Goal: Task Accomplishment & Management: Manage account settings

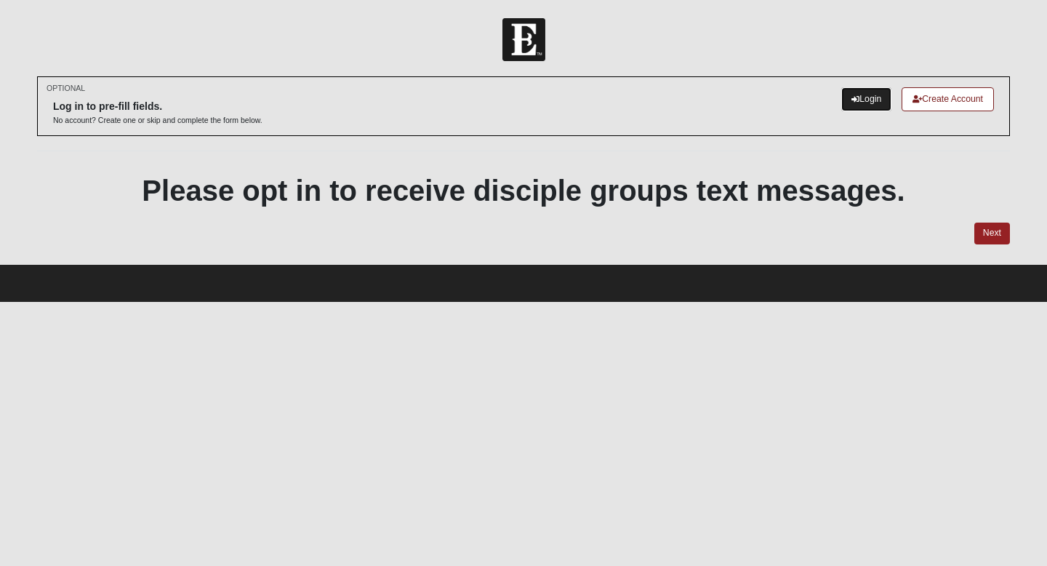
click at [867, 102] on link "Login" at bounding box center [866, 99] width 50 height 24
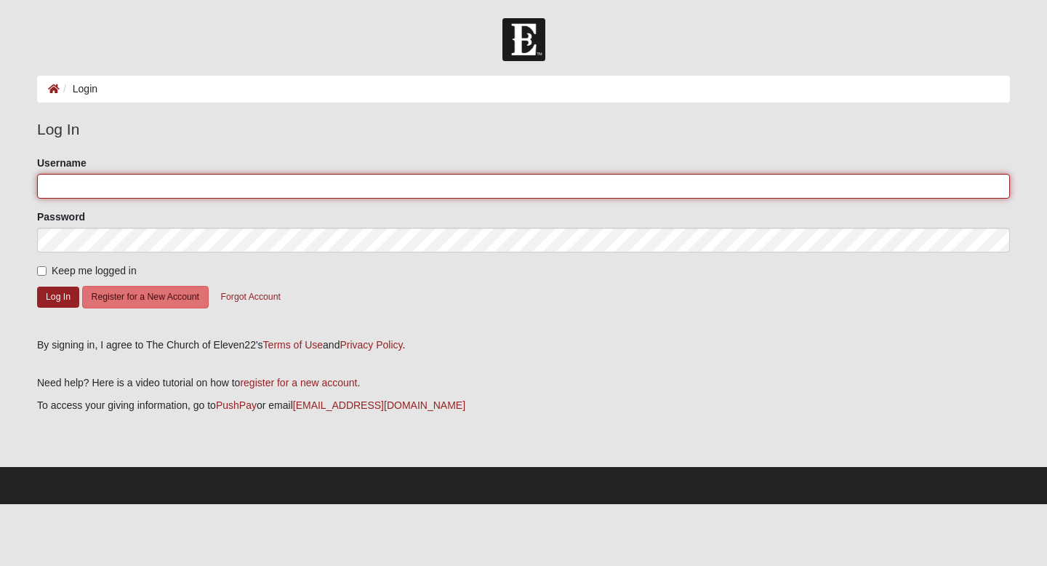
click at [264, 184] on input "Username" at bounding box center [523, 186] width 973 height 25
type input "[PERSON_NAME][EMAIL_ADDRESS][DOMAIN_NAME]"
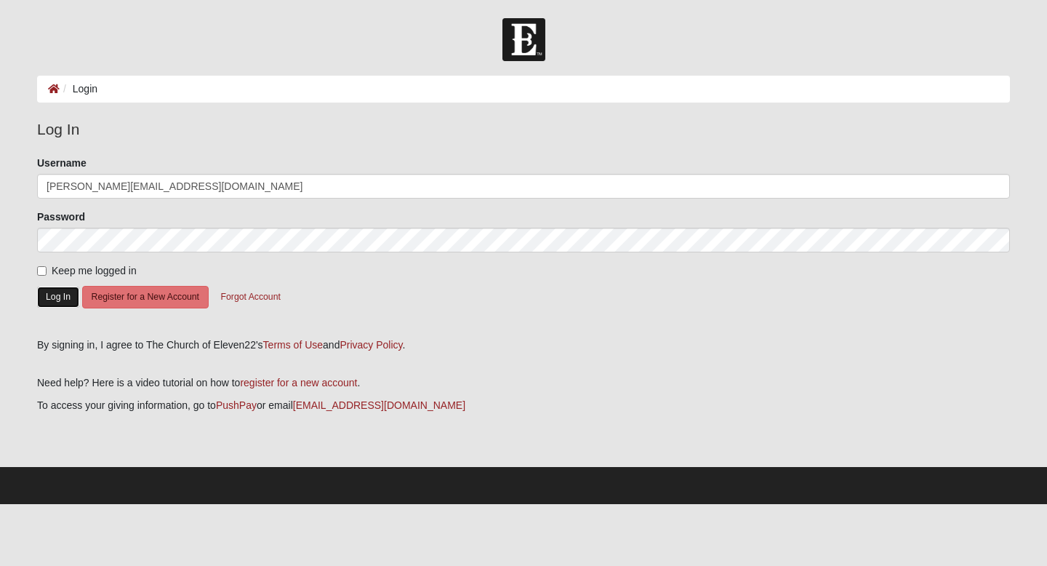
click at [63, 295] on button "Log In" at bounding box center [58, 296] width 42 height 21
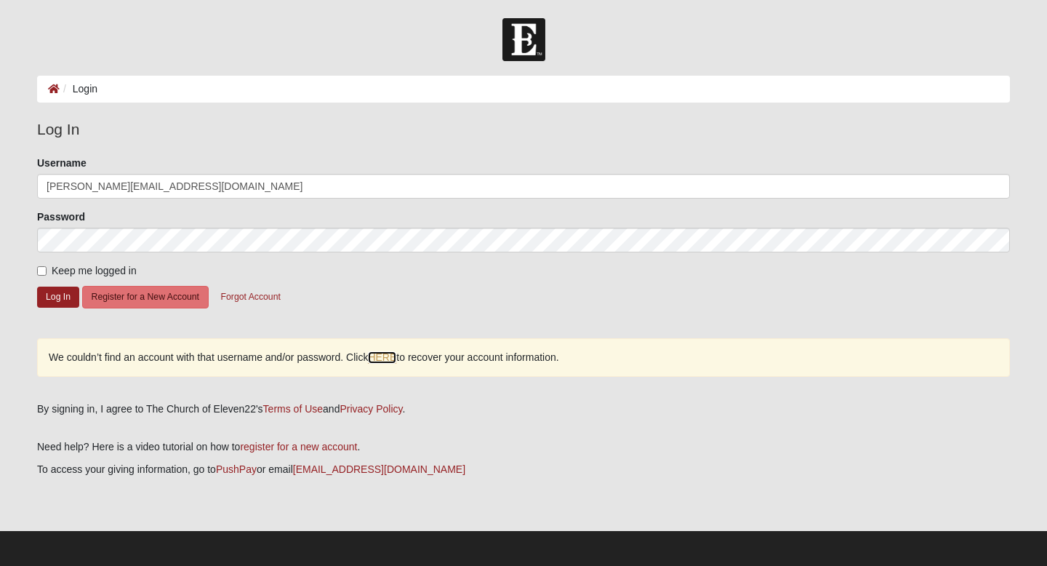
click at [385, 361] on link "HERE" at bounding box center [382, 357] width 28 height 12
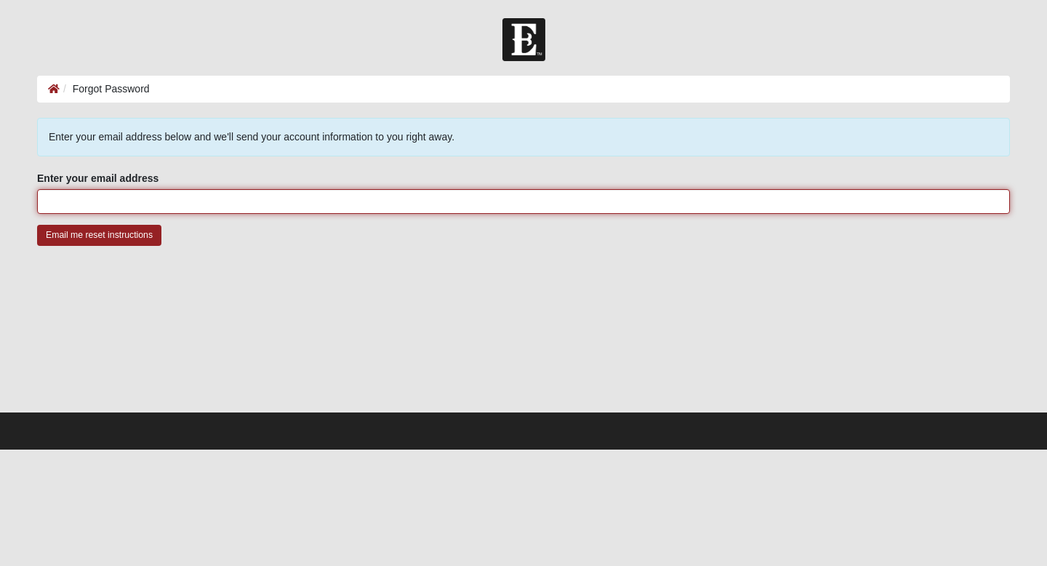
click at [105, 198] on input "Enter your email address" at bounding box center [523, 201] width 973 height 25
type input "terri.falk95@gmail.com"
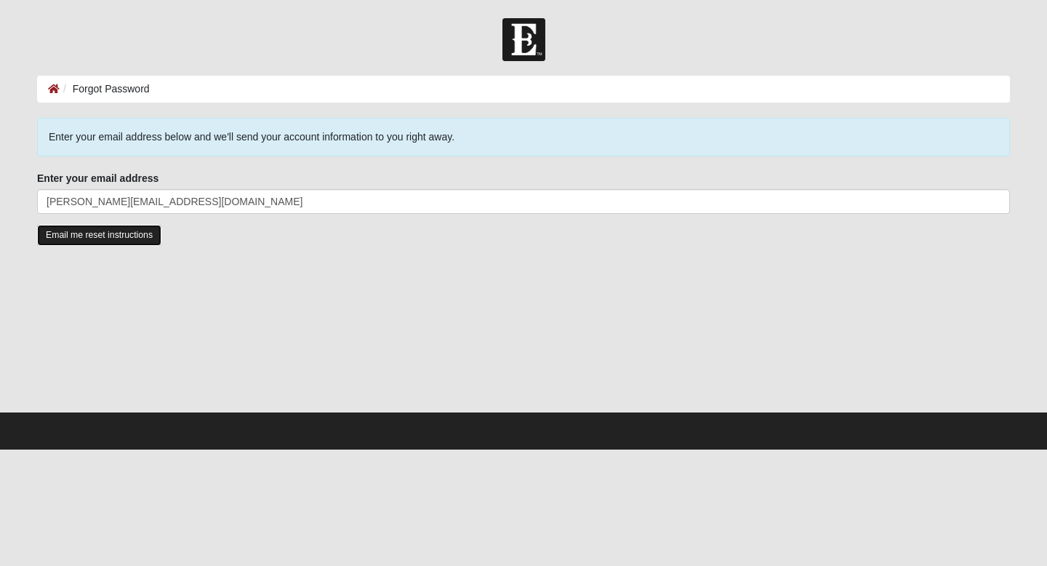
click at [129, 233] on input "Email me reset instructions" at bounding box center [99, 235] width 124 height 21
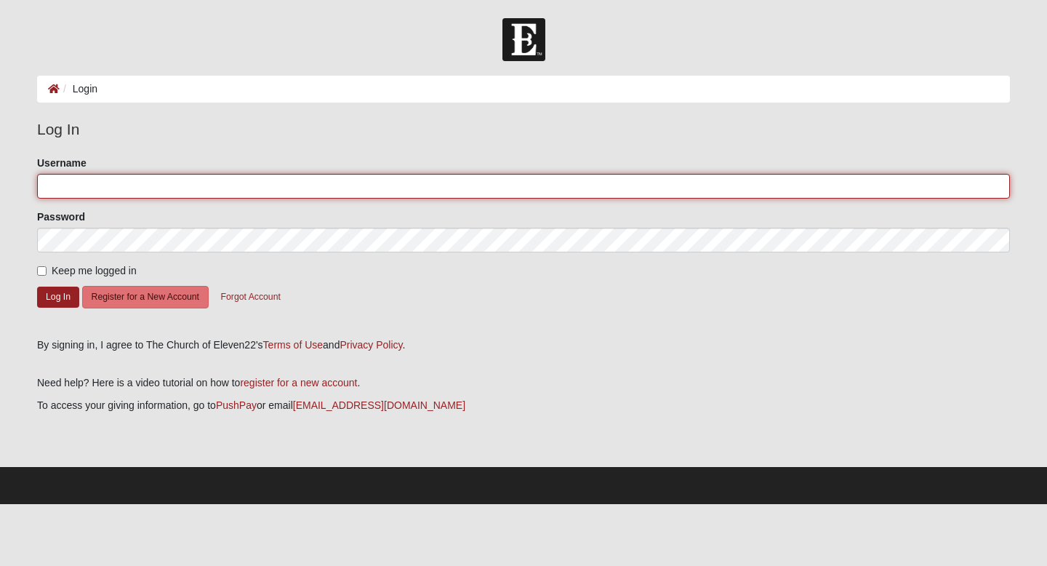
click at [68, 180] on input "Username" at bounding box center [523, 186] width 973 height 25
type input "TLFalk"
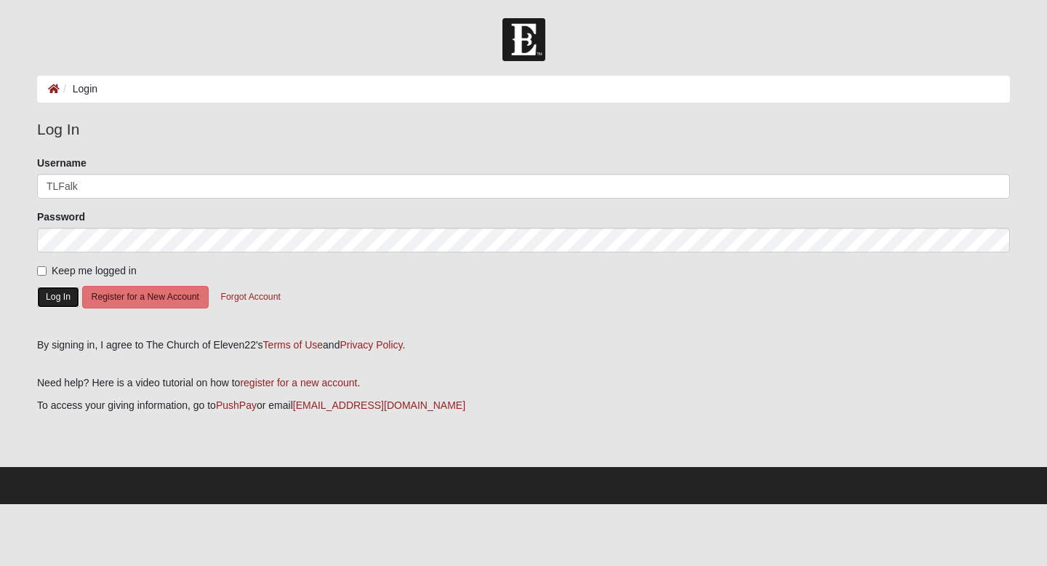
click at [60, 298] on button "Log In" at bounding box center [58, 296] width 42 height 21
